Goal: Task Accomplishment & Management: Manage account settings

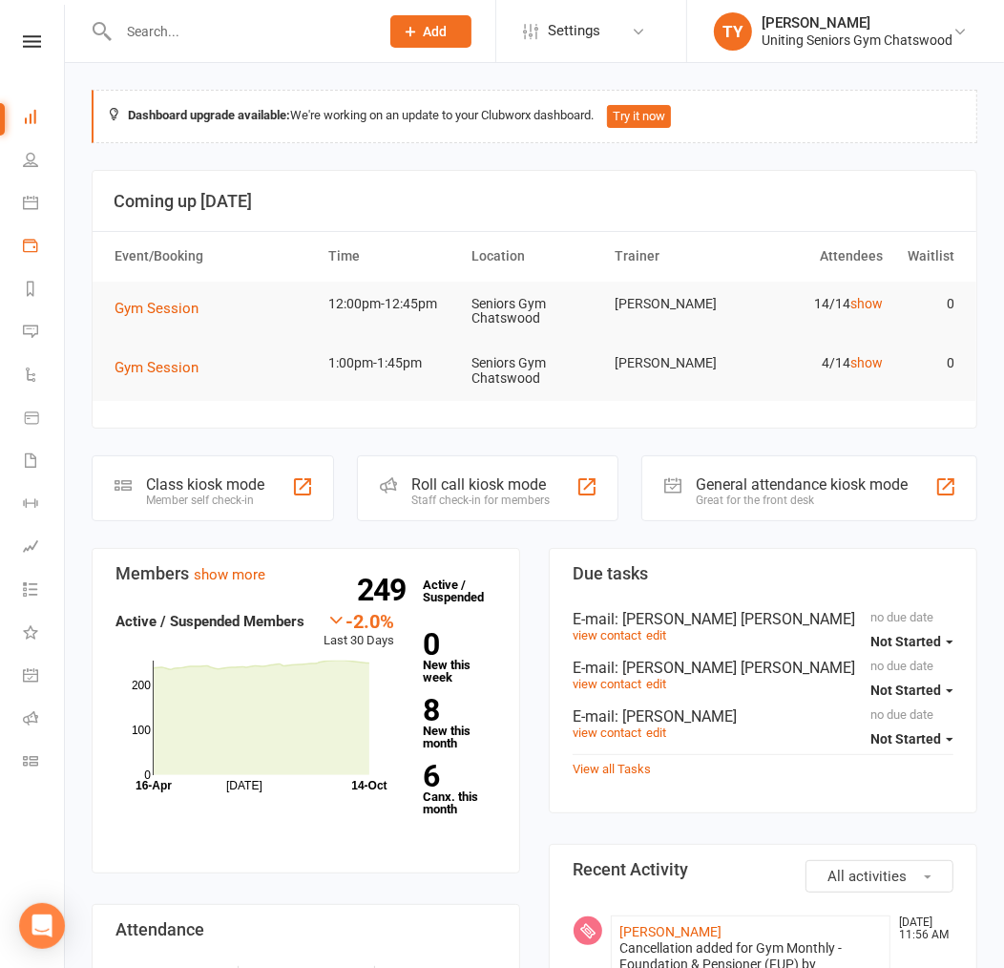
click at [46, 231] on link "Payments" at bounding box center [44, 247] width 43 height 43
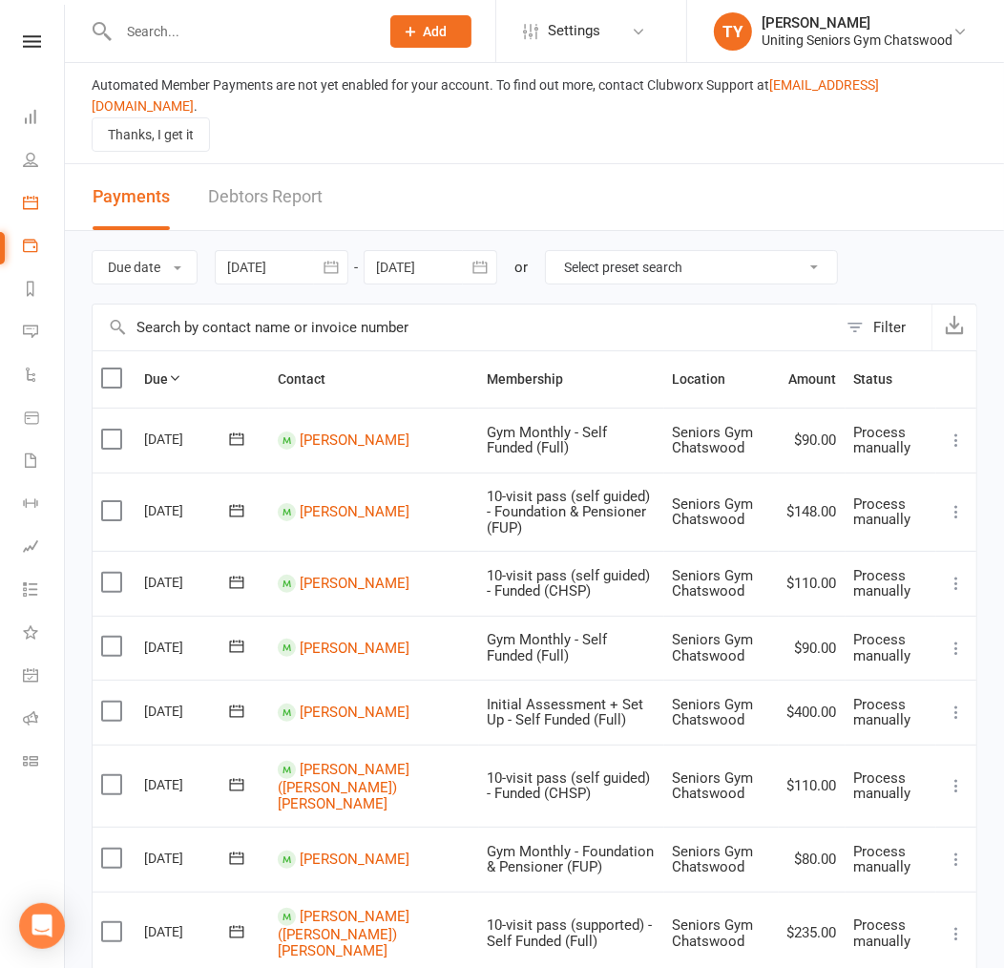
click at [31, 201] on icon at bounding box center [30, 202] width 15 height 15
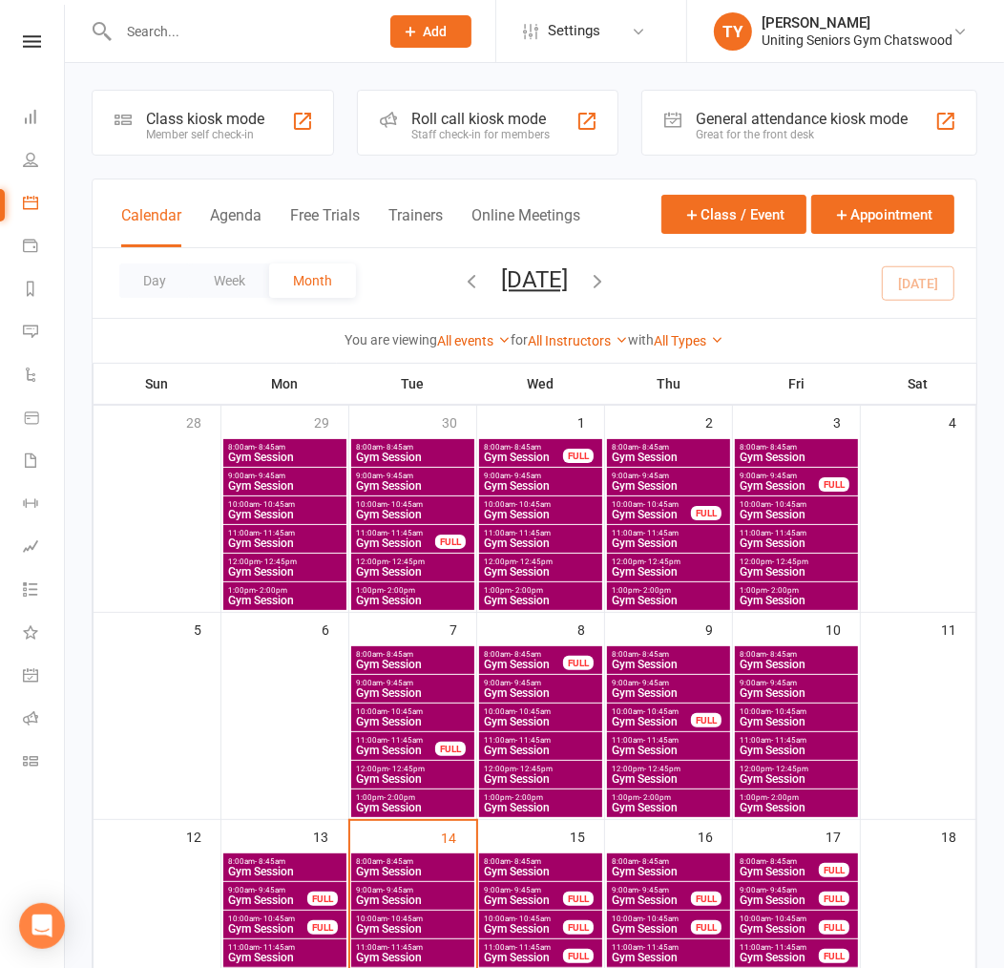
click at [792, 872] on span "Gym Session" at bounding box center [779, 871] width 81 height 11
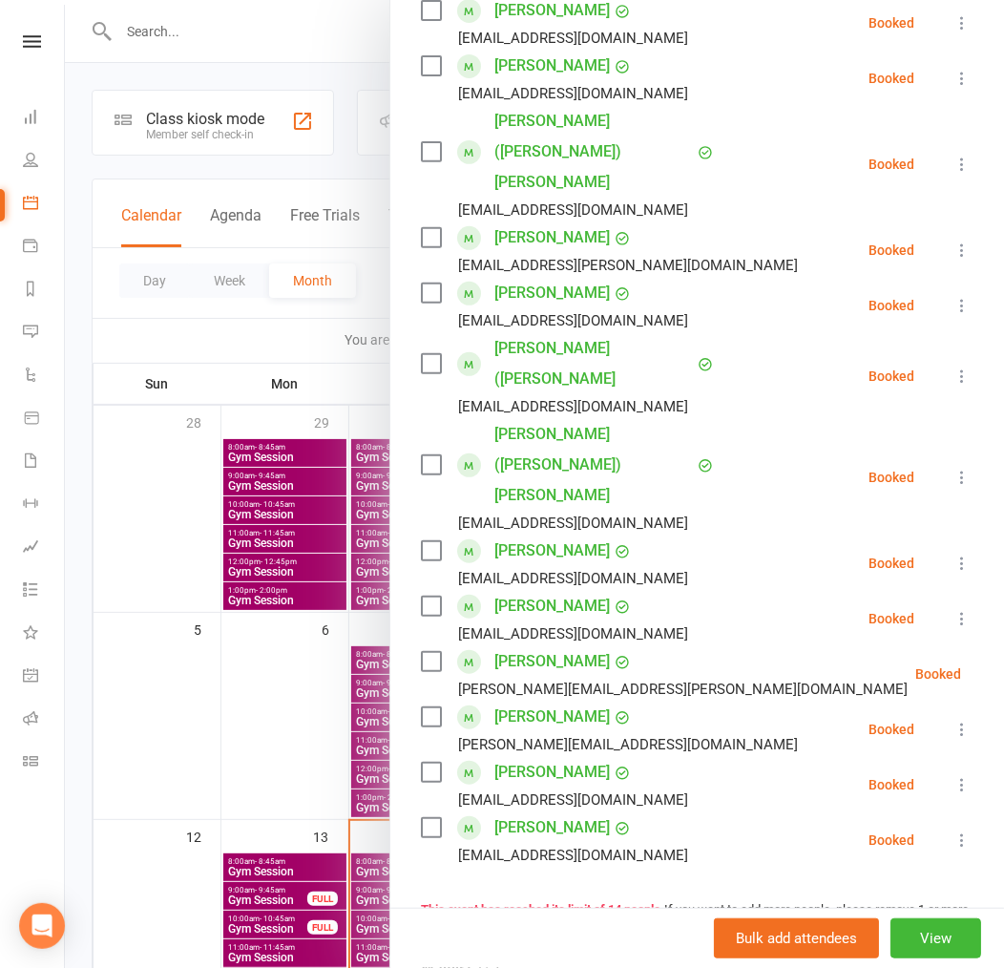
scroll to position [530, 0]
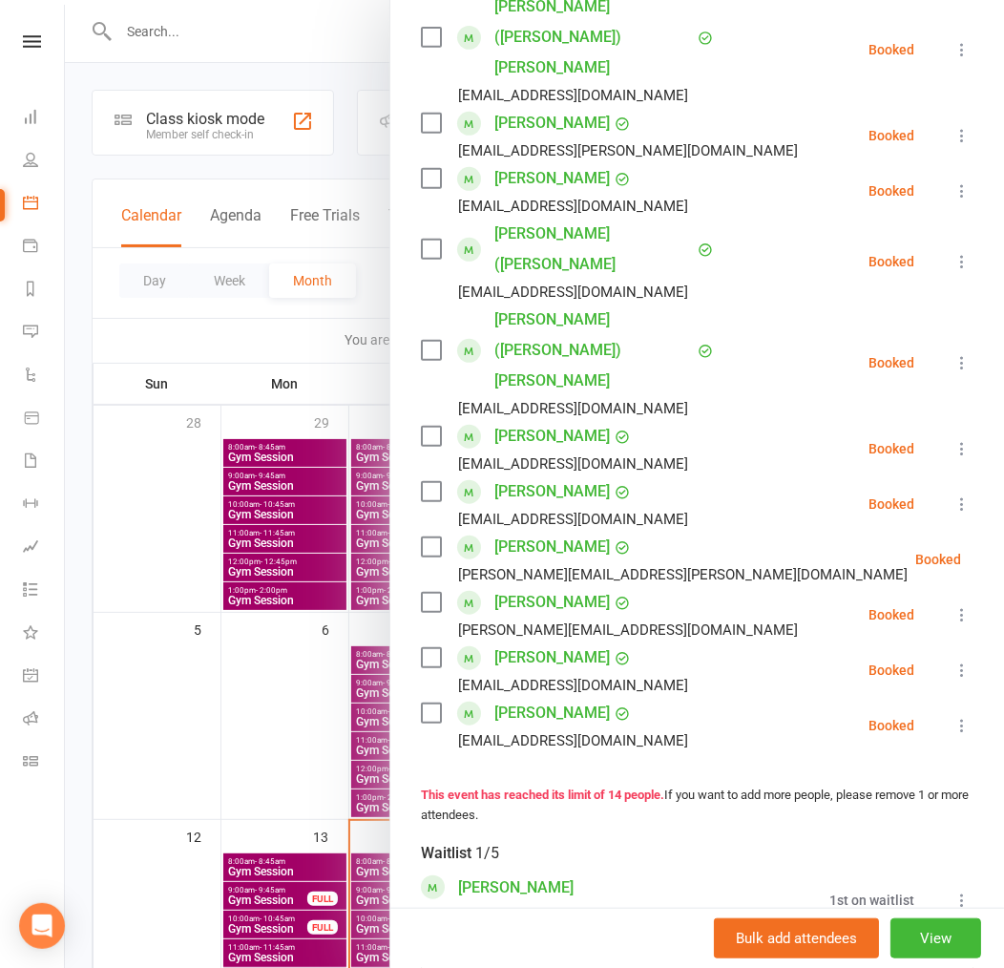
click at [260, 659] on div at bounding box center [534, 484] width 939 height 968
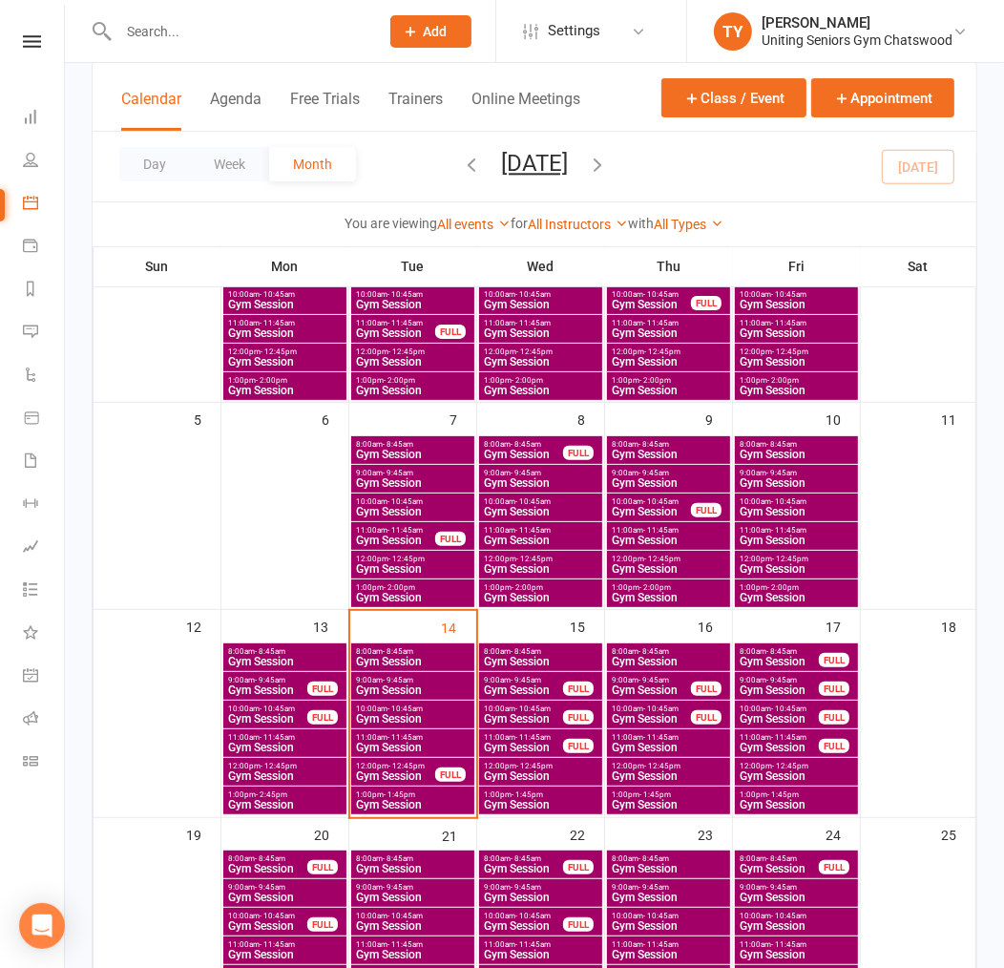
scroll to position [212, 0]
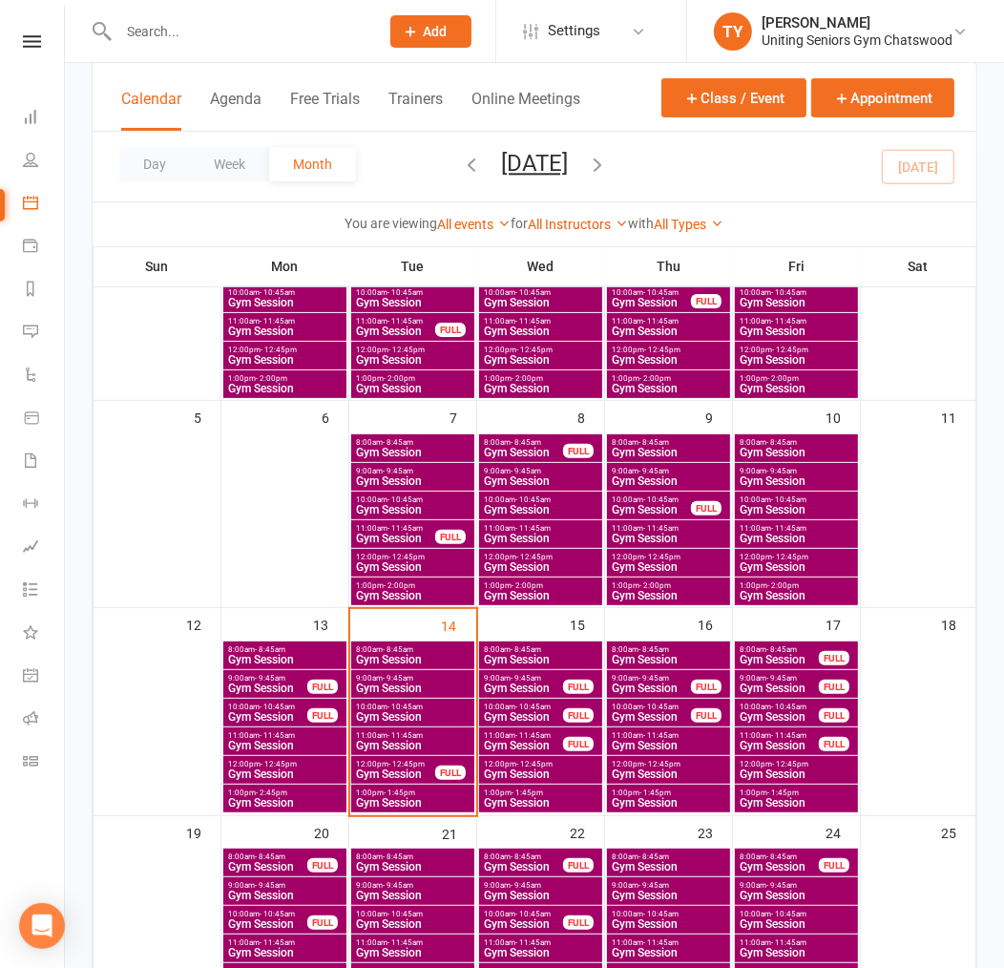
click at [657, 649] on span "- 8:45am" at bounding box center [654, 649] width 31 height 9
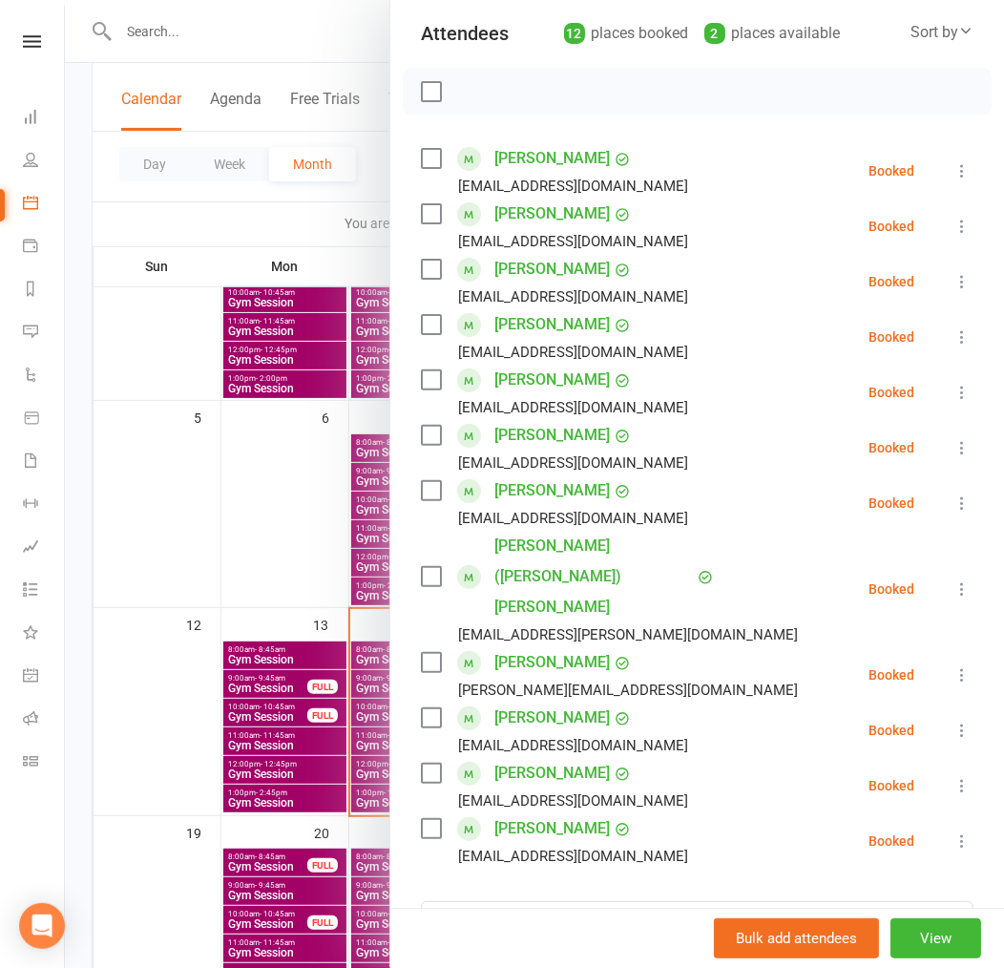
click at [233, 604] on div at bounding box center [534, 484] width 939 height 968
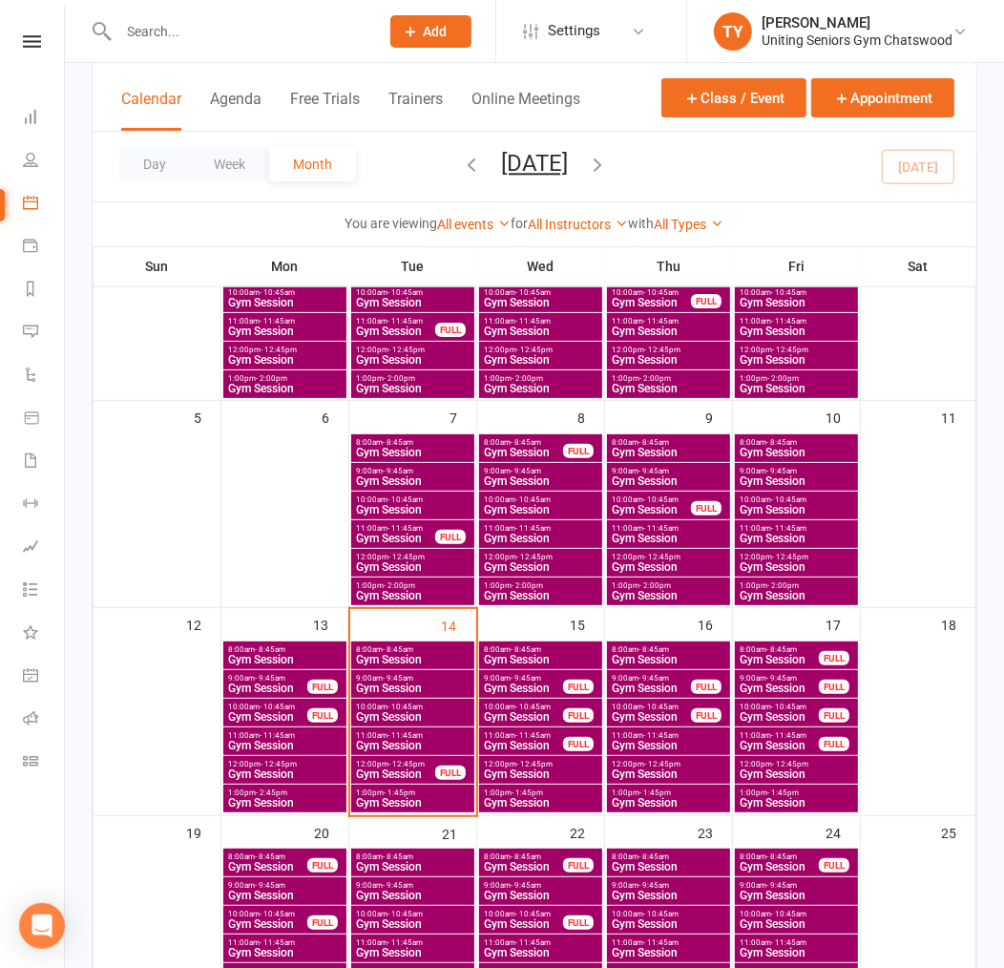
click at [771, 654] on span "Gym Session" at bounding box center [779, 659] width 81 height 11
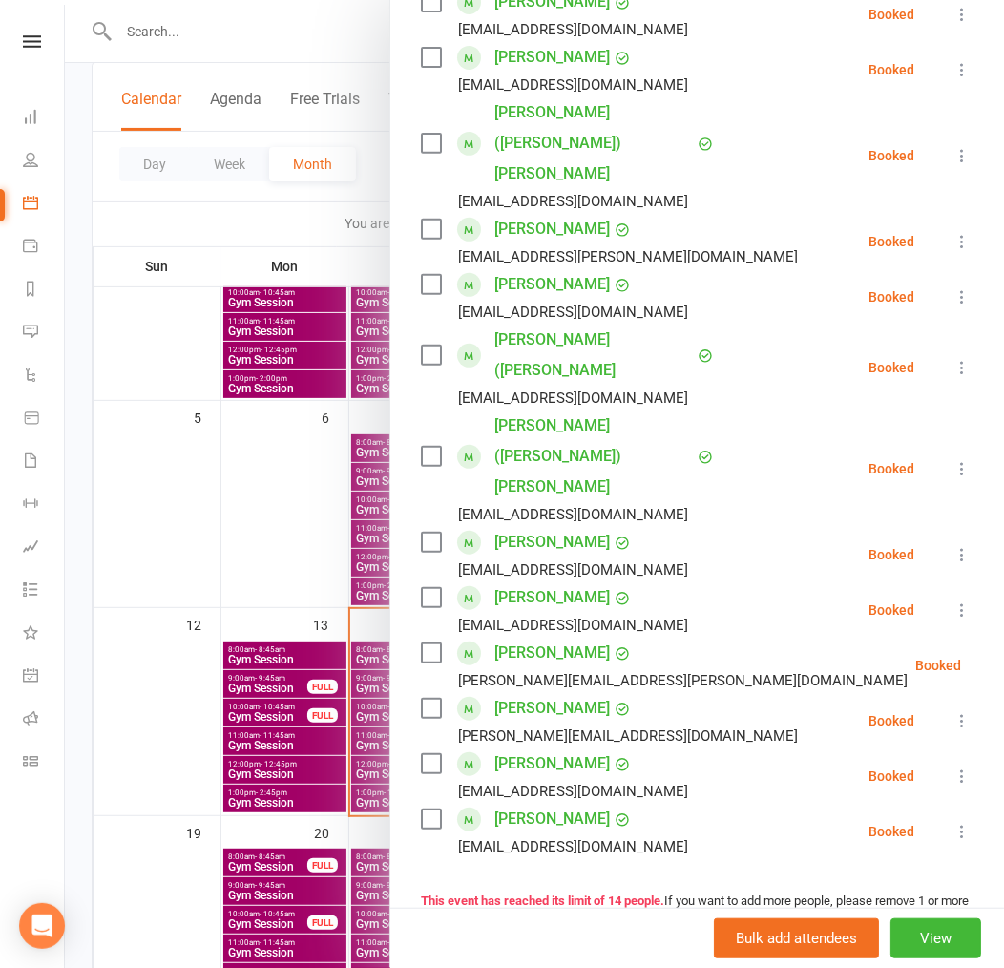
scroll to position [636, 0]
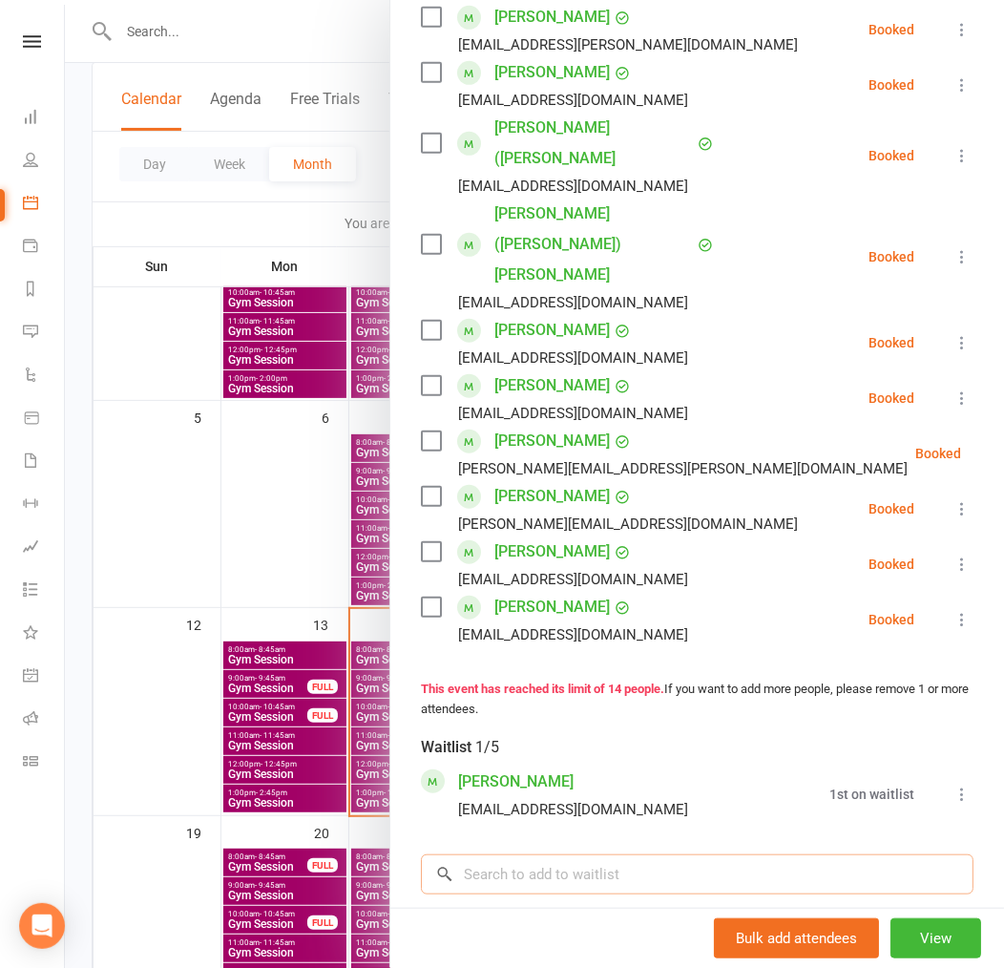
click at [502, 854] on input "search" at bounding box center [697, 874] width 553 height 40
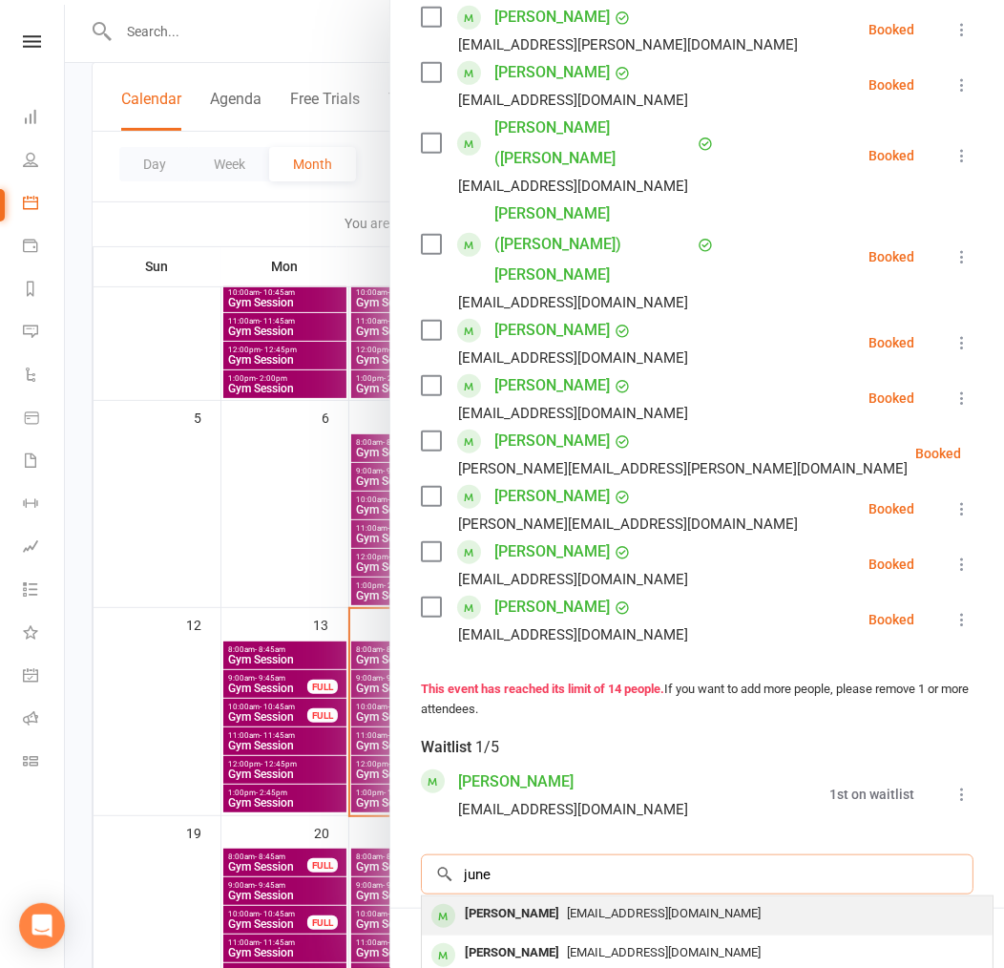
type input "june"
click at [567, 906] on span "[EMAIL_ADDRESS][DOMAIN_NAME]" at bounding box center [664, 913] width 194 height 14
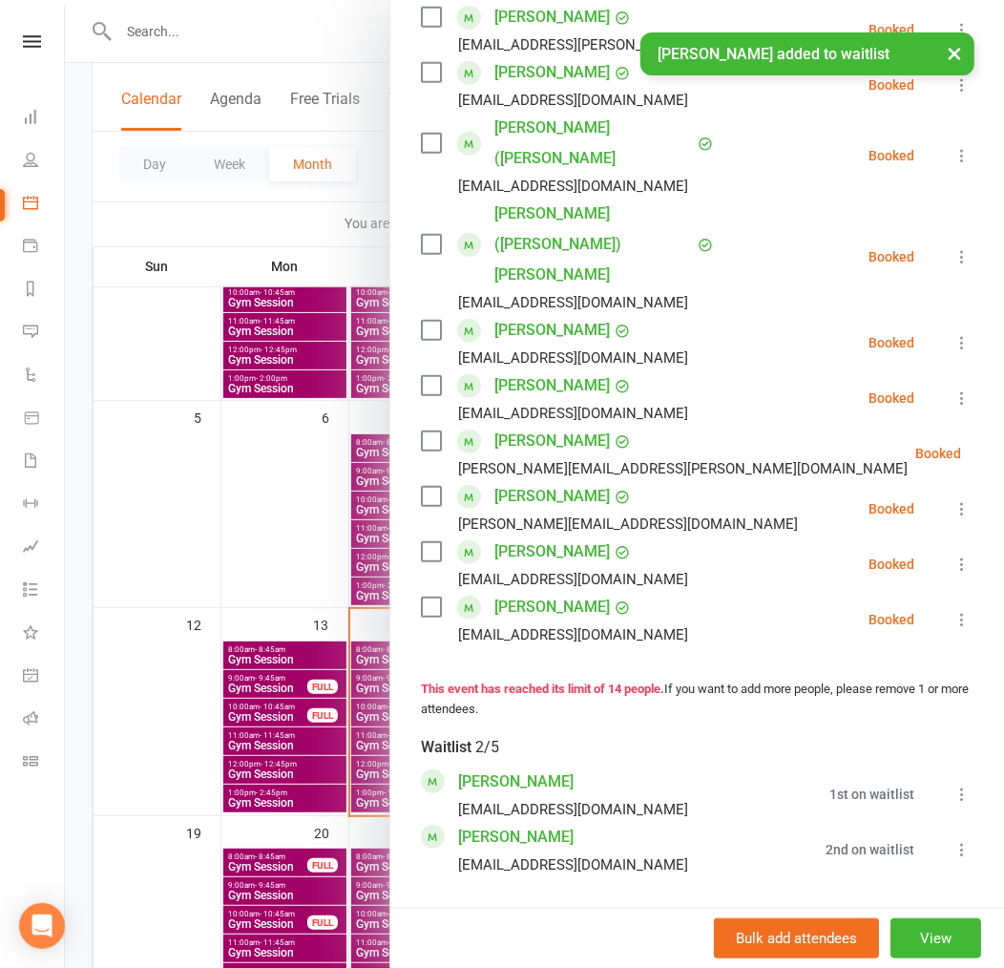
click at [485, 822] on link "[PERSON_NAME]" at bounding box center [515, 837] width 115 height 31
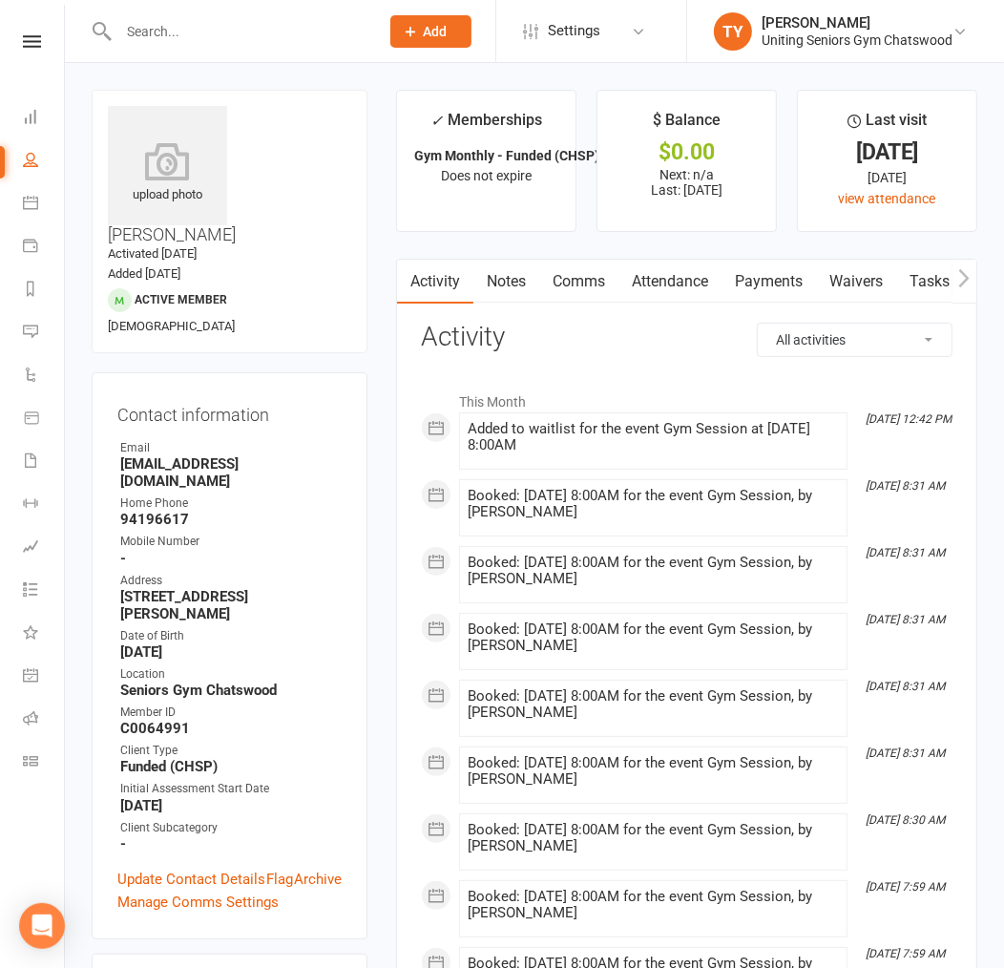
drag, startPoint x: 187, startPoint y: 517, endPoint x: 122, endPoint y: 502, distance: 66.7
click at [122, 588] on strong "[STREET_ADDRESS][PERSON_NAME]" at bounding box center [230, 605] width 221 height 34
drag, startPoint x: 122, startPoint y: 502, endPoint x: 178, endPoint y: 510, distance: 55.9
click at [178, 588] on strong "[STREET_ADDRESS][PERSON_NAME]" at bounding box center [230, 605] width 221 height 34
click at [38, 193] on link "Calendar" at bounding box center [44, 204] width 43 height 43
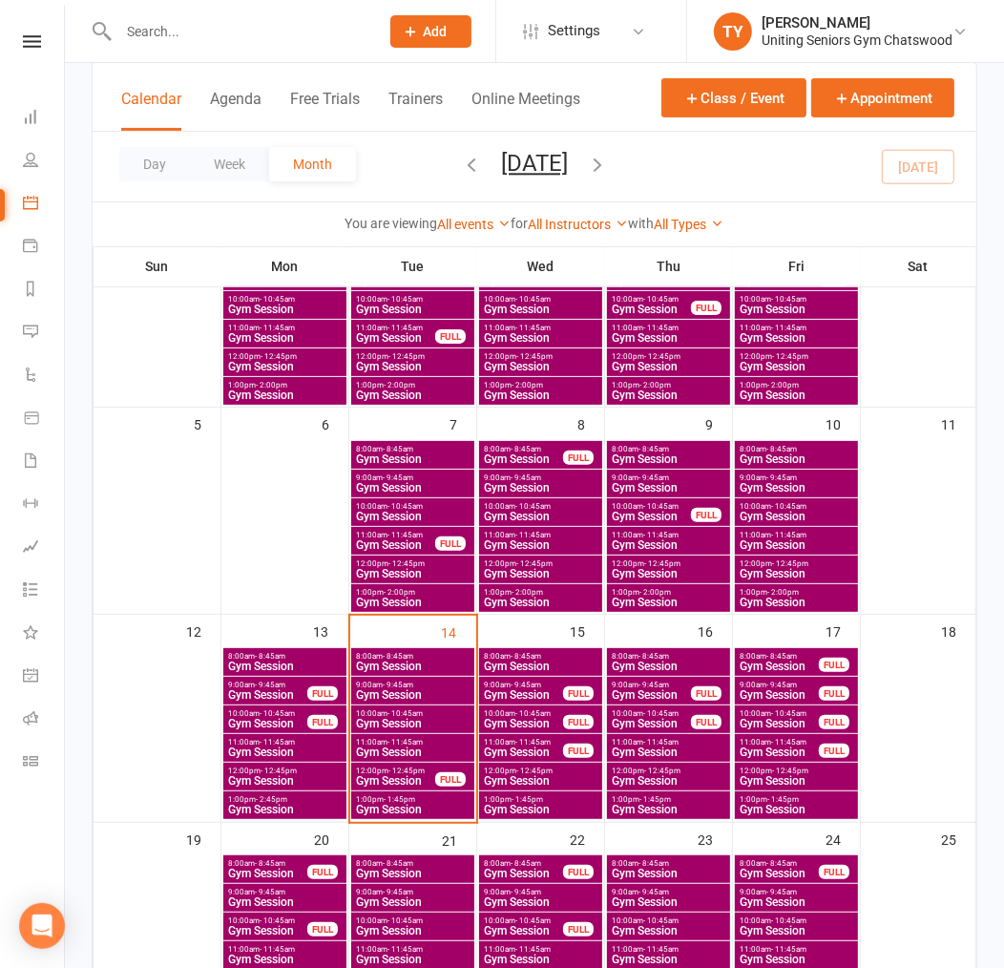
scroll to position [212, 0]
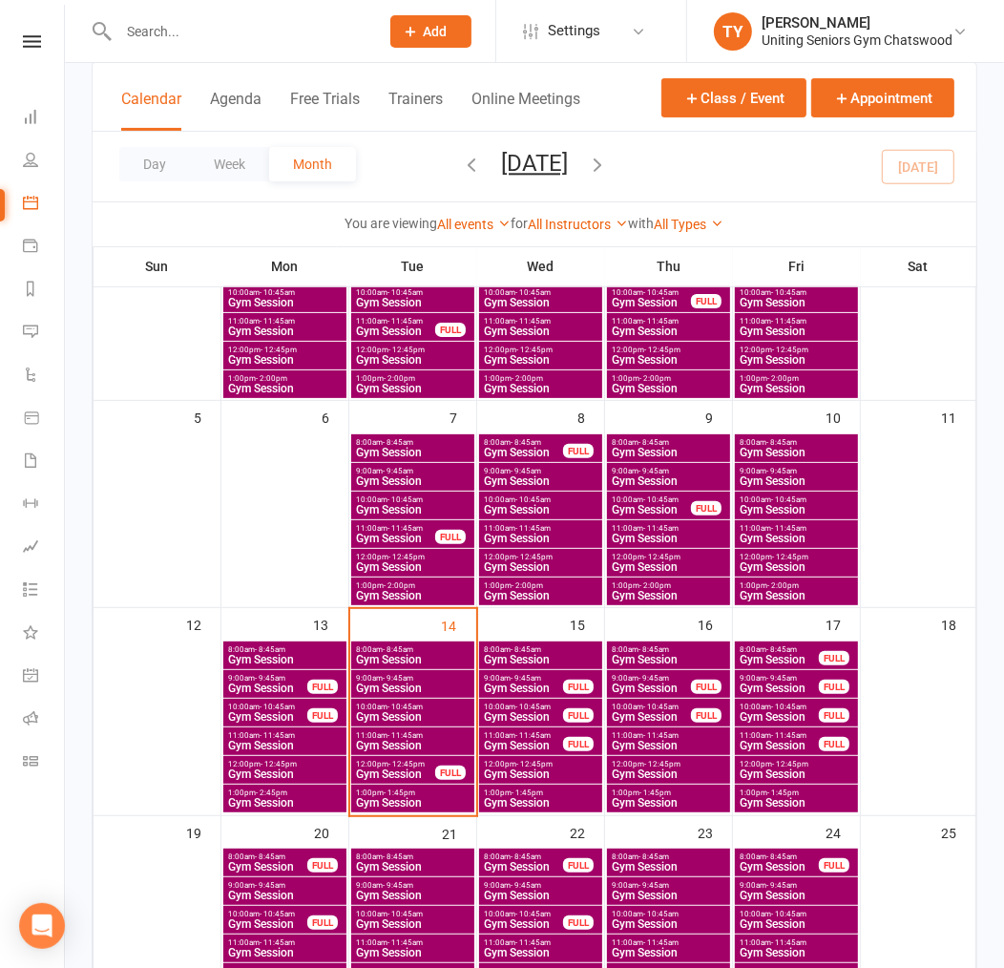
click at [678, 647] on span "8:00am - 8:45am" at bounding box center [668, 649] width 115 height 9
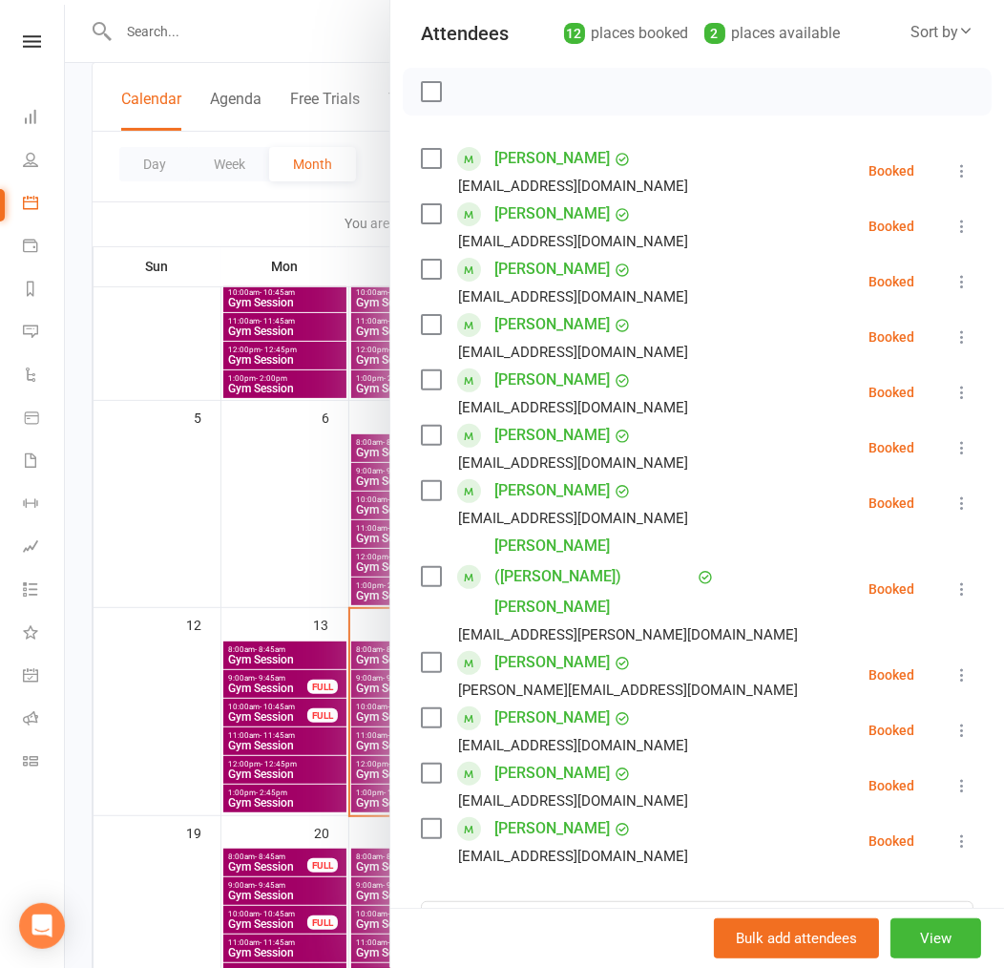
click at [421, 327] on label at bounding box center [430, 324] width 19 height 19
click at [587, 86] on icon "button" at bounding box center [594, 91] width 15 height 17
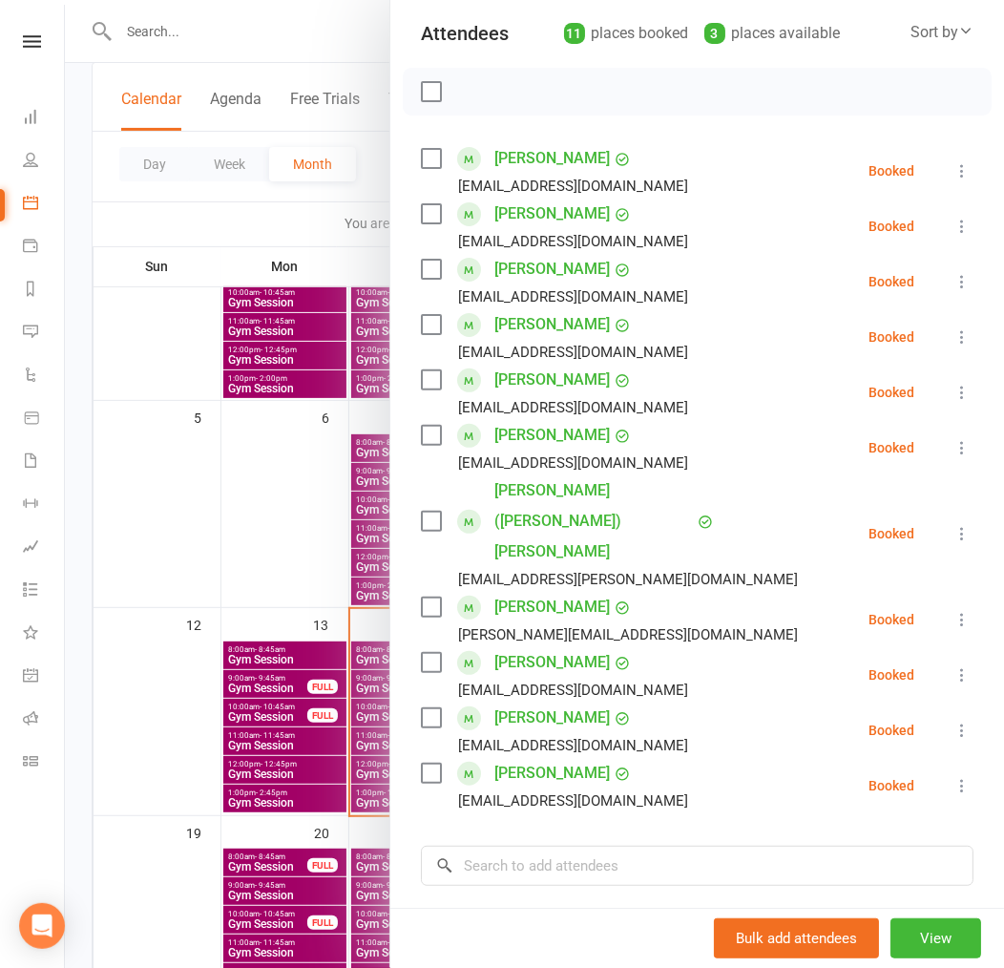
click at [292, 401] on div at bounding box center [534, 484] width 939 height 968
